Goal: Task Accomplishment & Management: Use online tool/utility

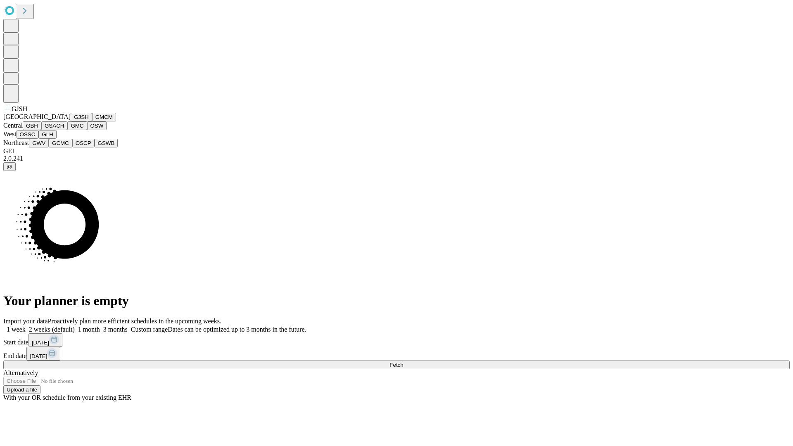
click at [71, 121] on button "GJSH" at bounding box center [81, 117] width 21 height 9
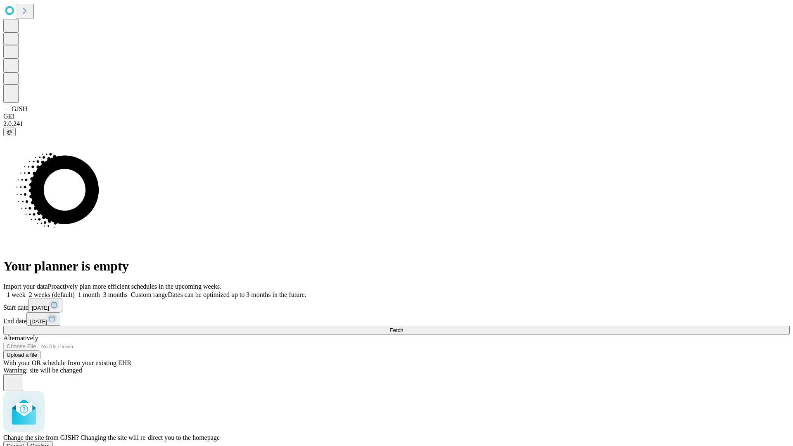
click at [50, 442] on span "Confirm" at bounding box center [40, 445] width 19 height 6
click at [100, 291] on label "1 month" at bounding box center [87, 294] width 25 height 7
click at [403, 327] on span "Fetch" at bounding box center [396, 330] width 14 height 6
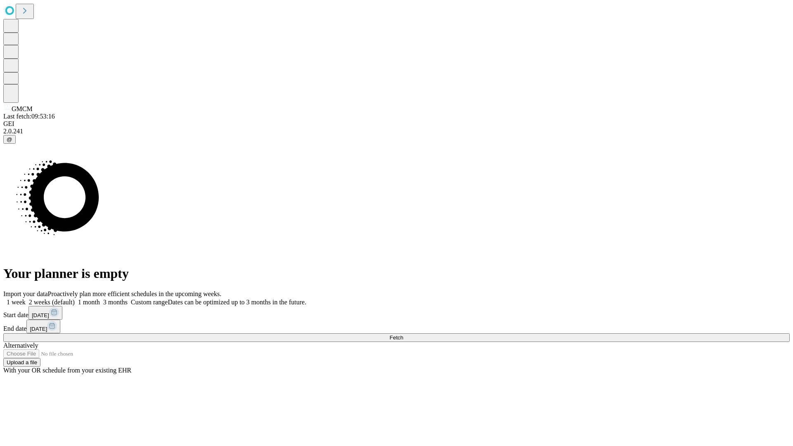
click at [100, 298] on label "1 month" at bounding box center [87, 301] width 25 height 7
click at [403, 334] on span "Fetch" at bounding box center [396, 337] width 14 height 6
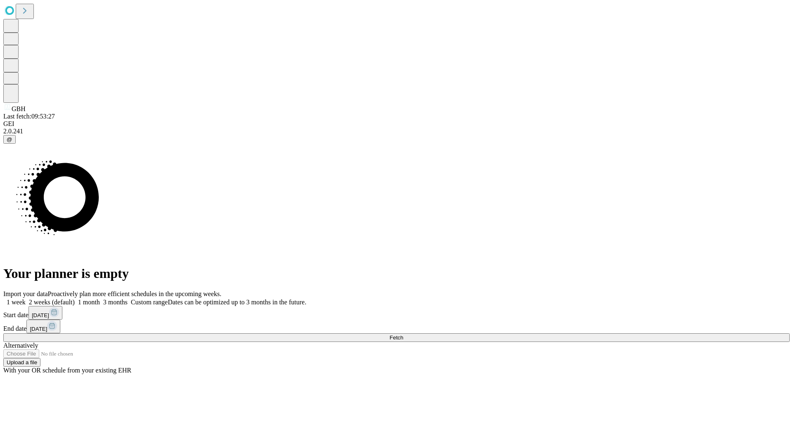
click at [100, 298] on label "1 month" at bounding box center [87, 301] width 25 height 7
click at [403, 334] on span "Fetch" at bounding box center [396, 337] width 14 height 6
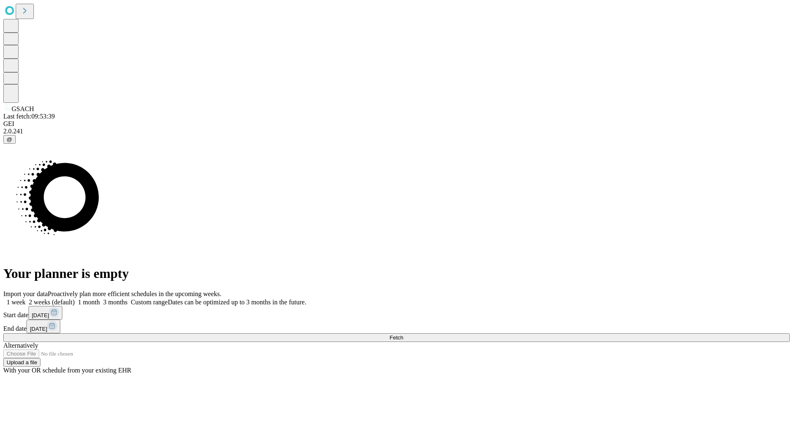
click at [100, 298] on label "1 month" at bounding box center [87, 301] width 25 height 7
click at [403, 334] on span "Fetch" at bounding box center [396, 337] width 14 height 6
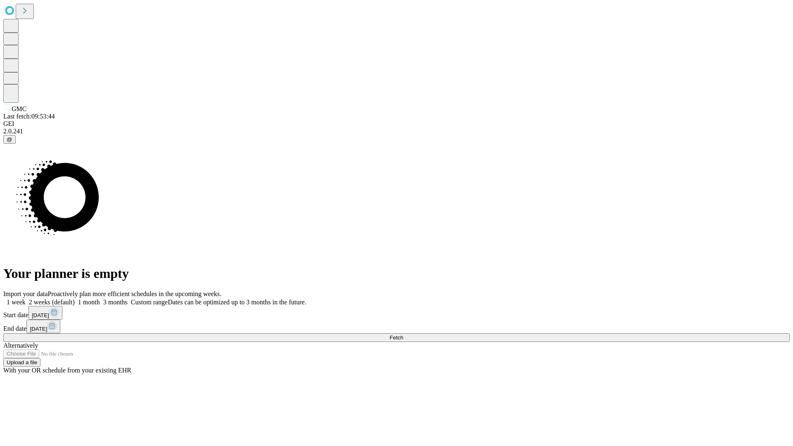
click at [100, 298] on label "1 month" at bounding box center [87, 301] width 25 height 7
click at [403, 334] on span "Fetch" at bounding box center [396, 337] width 14 height 6
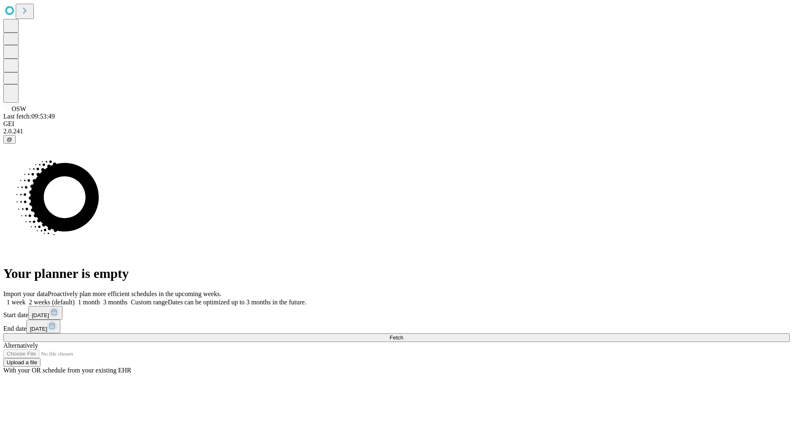
click at [100, 298] on label "1 month" at bounding box center [87, 301] width 25 height 7
click at [403, 334] on span "Fetch" at bounding box center [396, 337] width 14 height 6
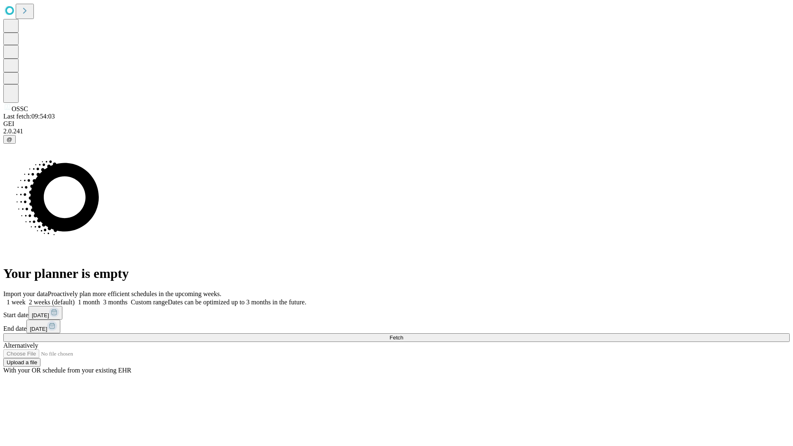
click at [100, 298] on label "1 month" at bounding box center [87, 301] width 25 height 7
click at [403, 334] on span "Fetch" at bounding box center [396, 337] width 14 height 6
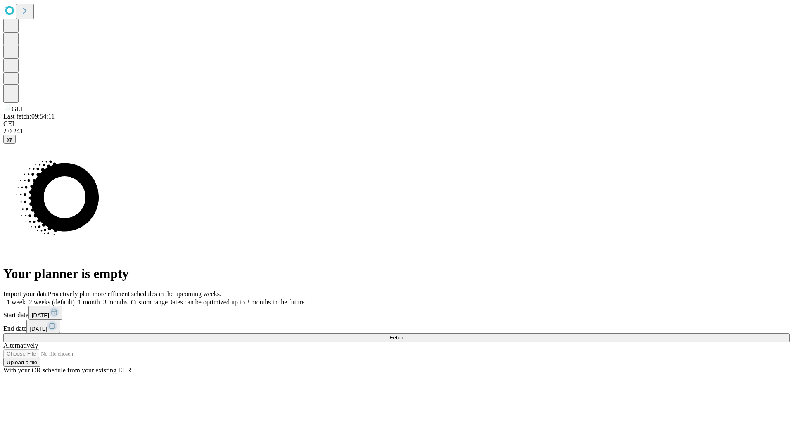
click at [100, 298] on label "1 month" at bounding box center [87, 301] width 25 height 7
click at [403, 334] on span "Fetch" at bounding box center [396, 337] width 14 height 6
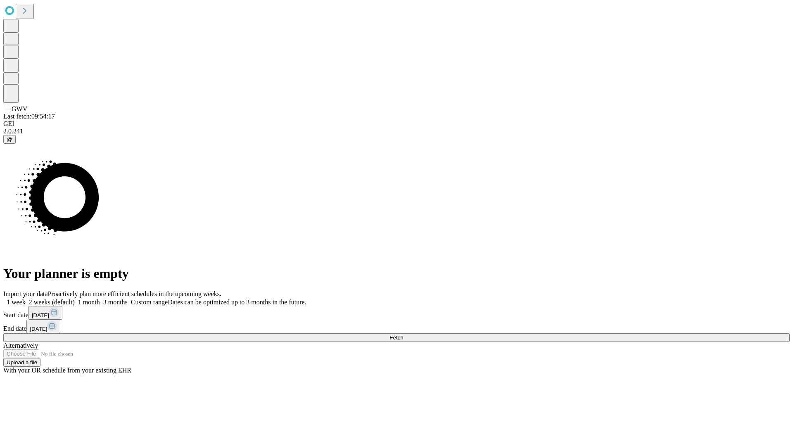
click at [100, 298] on label "1 month" at bounding box center [87, 301] width 25 height 7
click at [403, 334] on span "Fetch" at bounding box center [396, 337] width 14 height 6
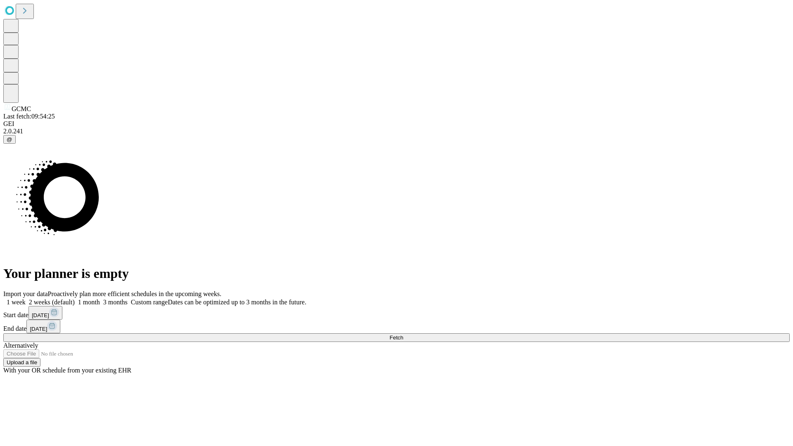
click at [403, 334] on span "Fetch" at bounding box center [396, 337] width 14 height 6
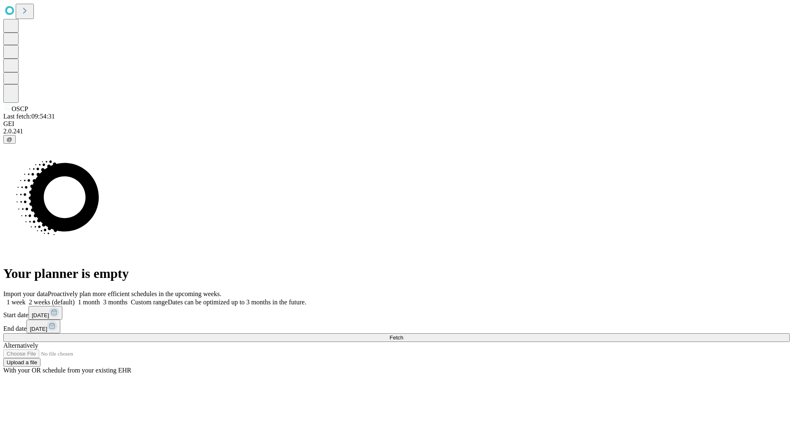
click at [403, 334] on span "Fetch" at bounding box center [396, 337] width 14 height 6
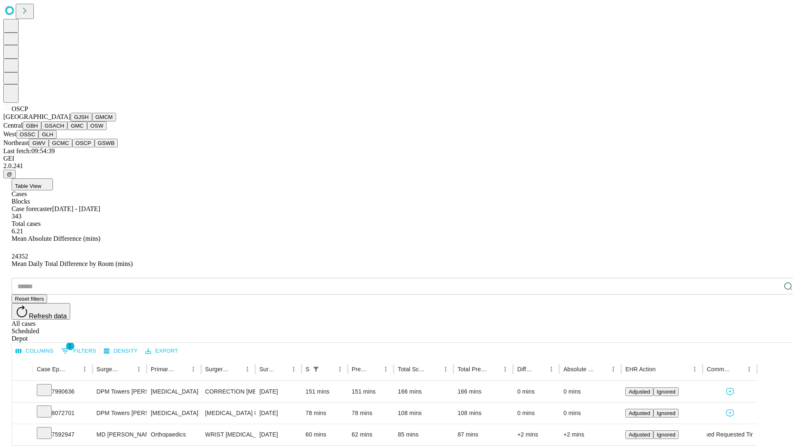
click at [95, 147] on button "GSWB" at bounding box center [107, 143] width 24 height 9
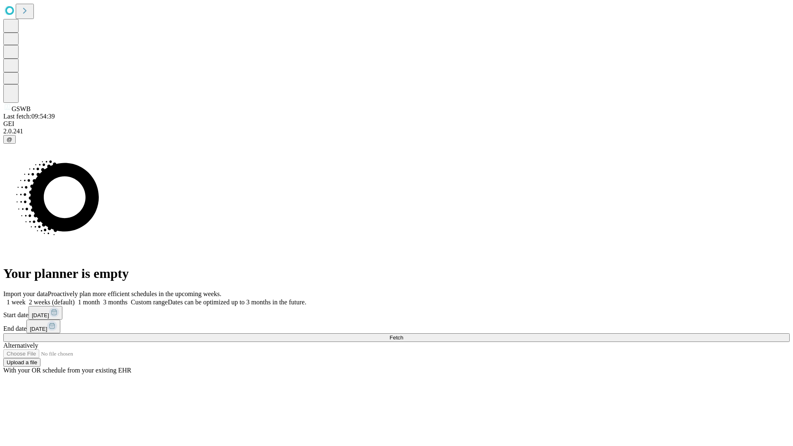
click at [100, 298] on label "1 month" at bounding box center [87, 301] width 25 height 7
click at [403, 334] on span "Fetch" at bounding box center [396, 337] width 14 height 6
